Goal: Consume media (video, audio): Consume media (video, audio)

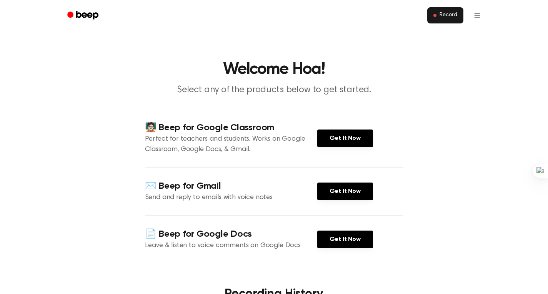
click at [446, 14] on span "Record" at bounding box center [448, 15] width 17 height 7
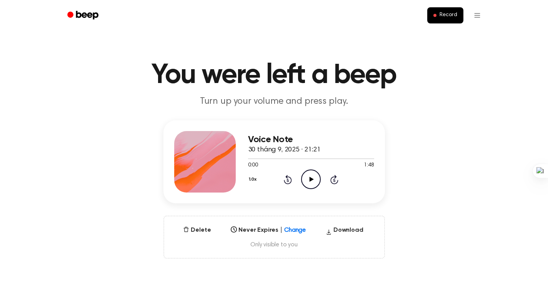
click at [313, 183] on icon "Play Audio" at bounding box center [311, 180] width 20 height 20
click at [449, 136] on div "Voice Note 30 tháng 9, 2025 · 21:21 0:12 1:48 Your browser does not support the…" at bounding box center [274, 189] width 530 height 139
click at [506, 184] on div "Voice Note 30 tháng 9, 2025 · 21:21 0:16 1:48 Your browser does not support the…" at bounding box center [274, 189] width 530 height 139
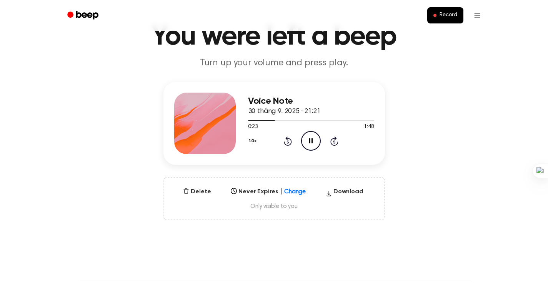
click at [317, 252] on main "You were left a beep Turn up your volume and press play. Voice Note 30 tháng 9,…" at bounding box center [274, 209] width 548 height 494
click at [313, 139] on icon "Pause Audio" at bounding box center [311, 141] width 20 height 20
click at [449, 73] on main "You were left a beep Turn up your volume and press play. Voice Note 30 tháng 9,…" at bounding box center [274, 209] width 548 height 494
